Goal: Task Accomplishment & Management: Complete application form

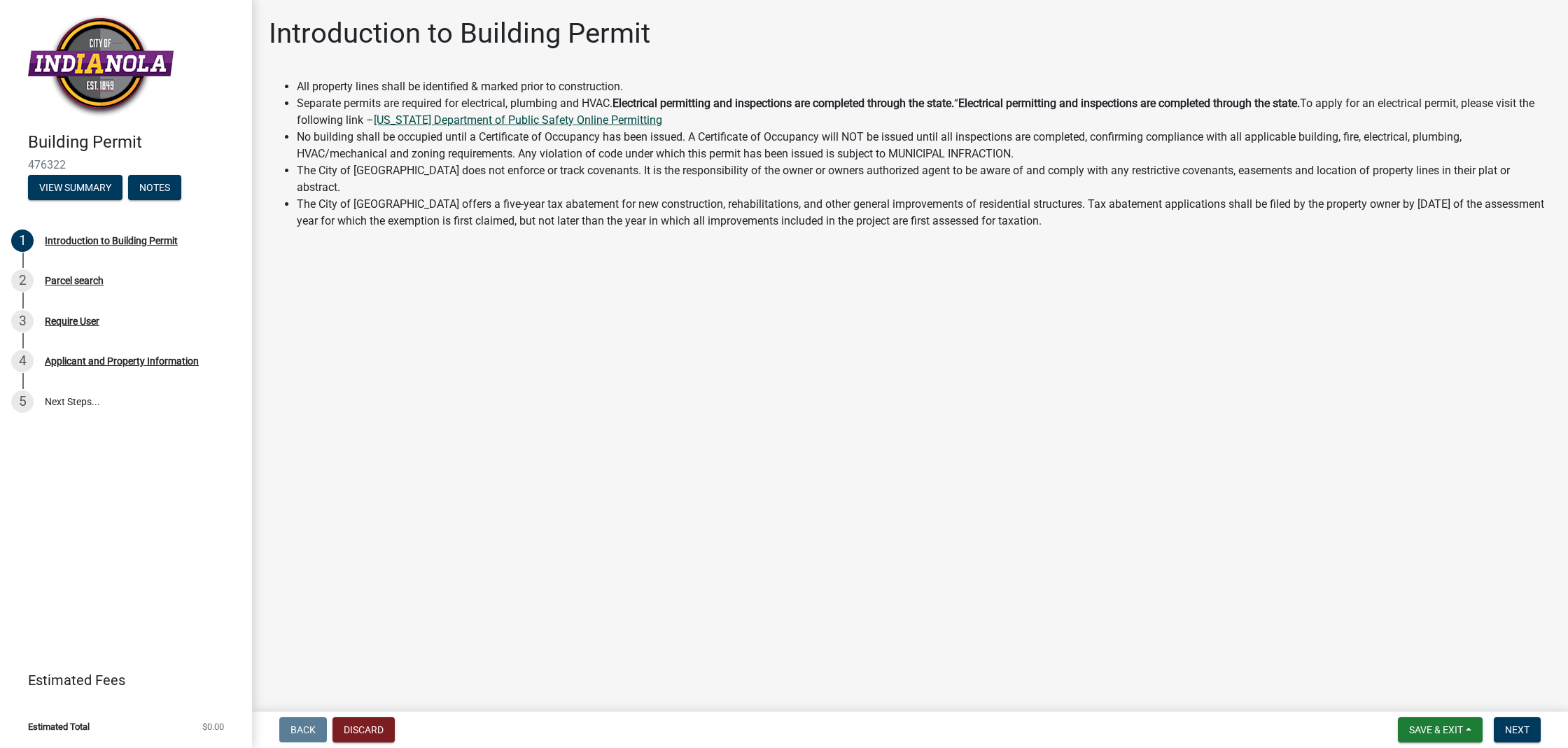
click at [626, 113] on link "[US_STATE] Department of Public Safety Online Permitting" at bounding box center [518, 119] width 288 height 13
click at [90, 190] on button "View Summary" at bounding box center [75, 187] width 94 height 25
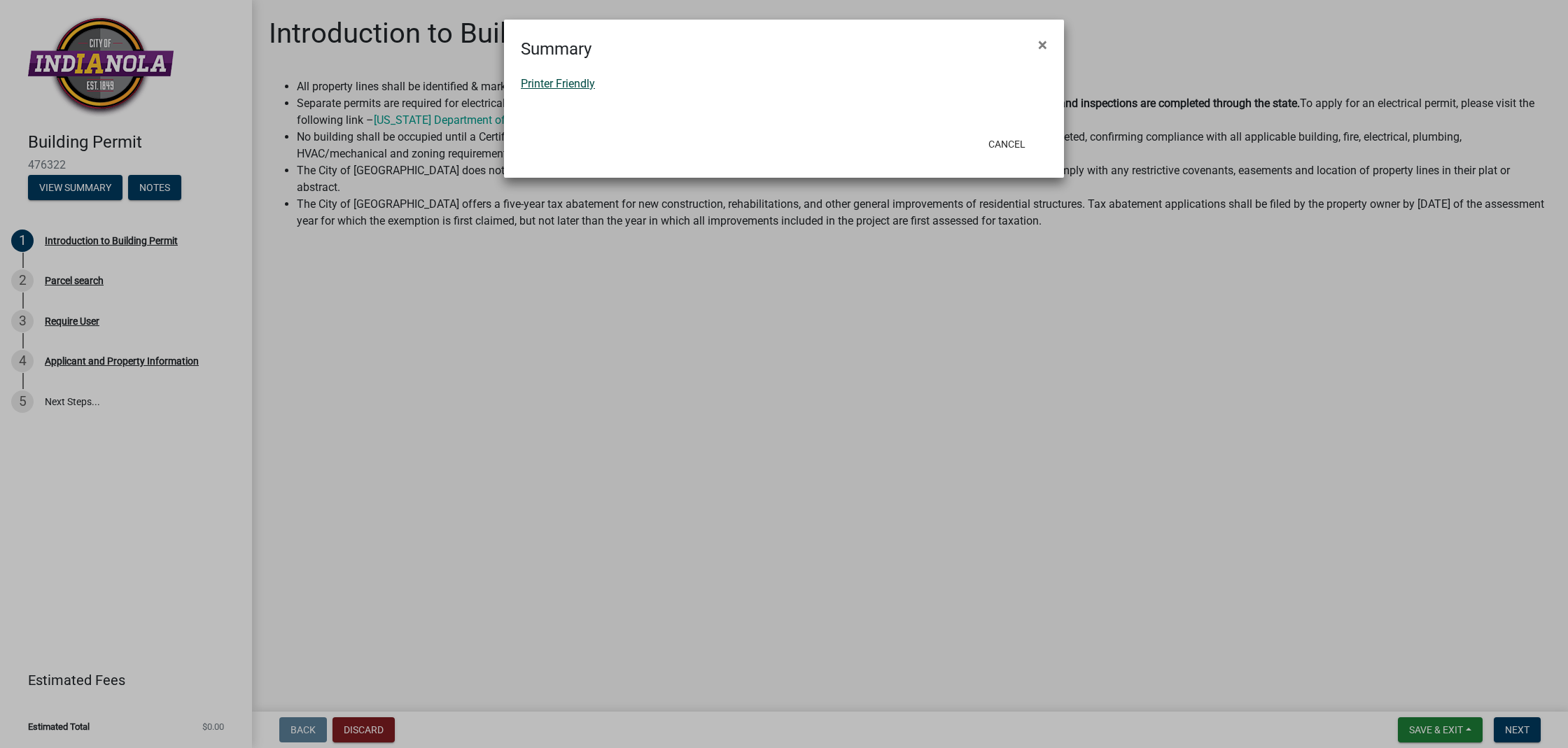
click at [554, 85] on link "Printer Friendly" at bounding box center [558, 83] width 74 height 13
click at [1014, 142] on button "Cancel" at bounding box center [1007, 144] width 60 height 25
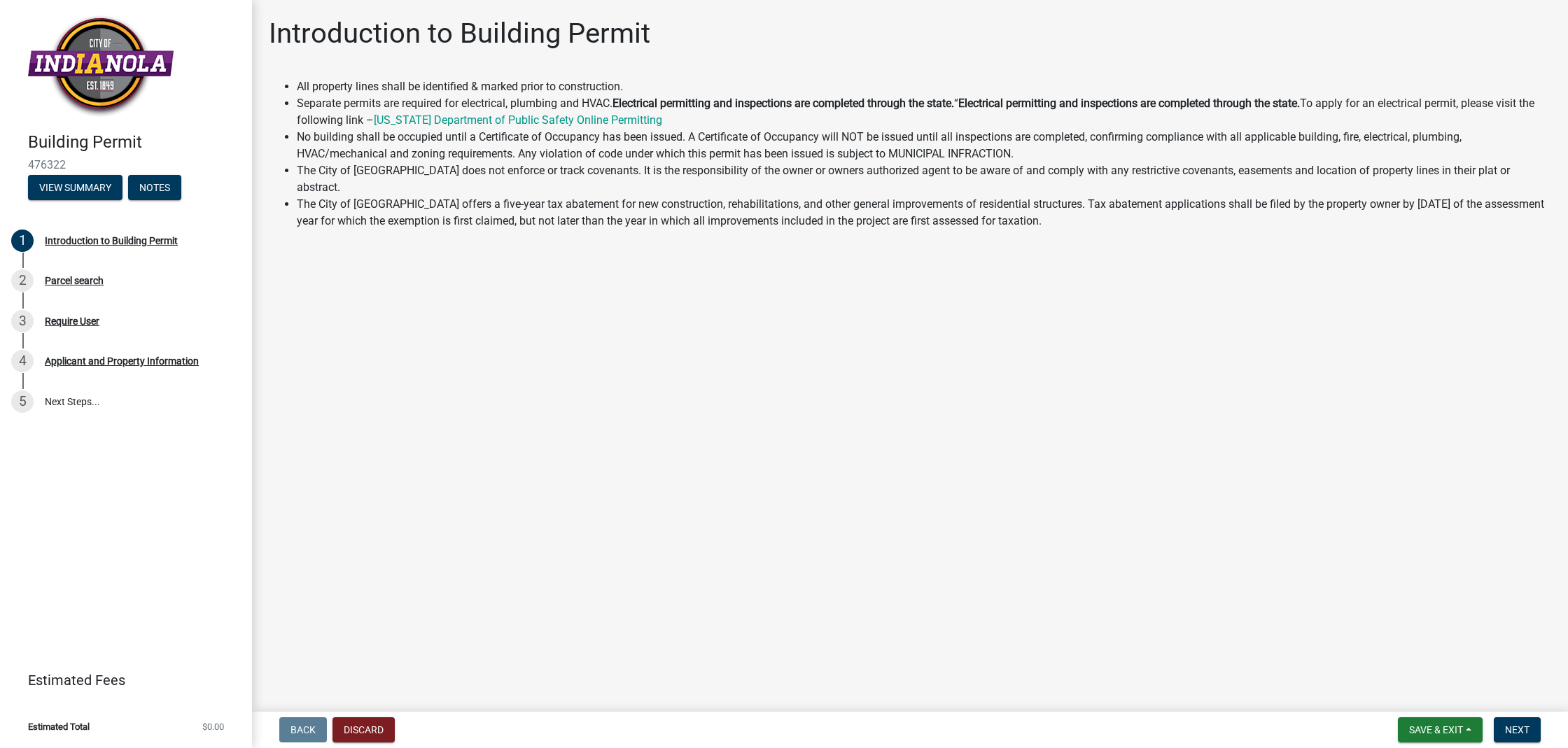
drag, startPoint x: 662, startPoint y: 246, endPoint x: 652, endPoint y: 215, distance: 32.6
click at [660, 240] on main "Introduction to Building Permit All property lines shall be identified & marked…" at bounding box center [910, 353] width 1316 height 706
